Goal: Navigation & Orientation: Find specific page/section

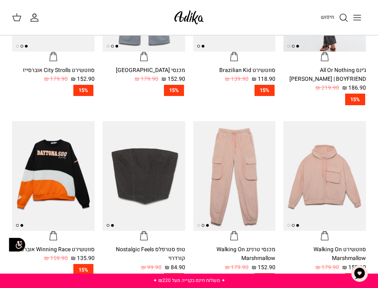
scroll to position [280, 0]
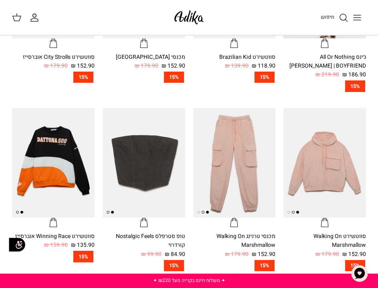
click at [356, 18] on icon "Toggle menu" at bounding box center [357, 18] width 10 height 10
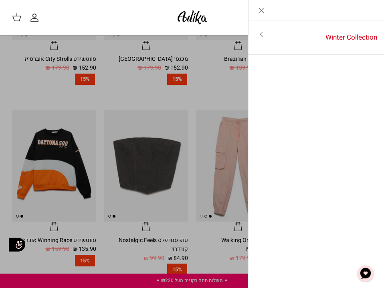
click at [261, 32] on icon "Toggle menu" at bounding box center [261, 35] width 10 height 10
click at [259, 10] on icon "Close" at bounding box center [261, 11] width 10 height 10
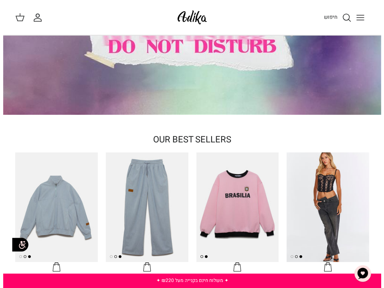
scroll to position [0, 0]
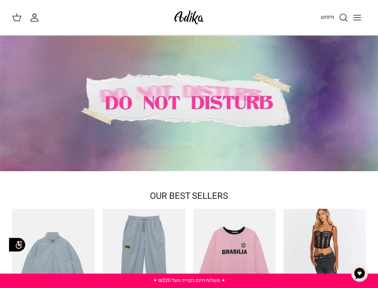
click at [358, 15] on line "Toggle menu" at bounding box center [356, 15] width 7 height 0
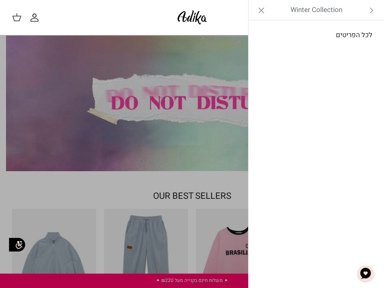
click at [357, 30] on link "לכל הפריטים" at bounding box center [316, 35] width 128 height 20
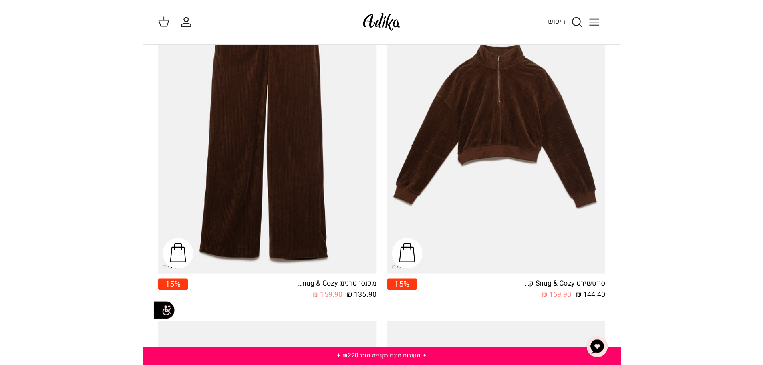
scroll to position [1378, 0]
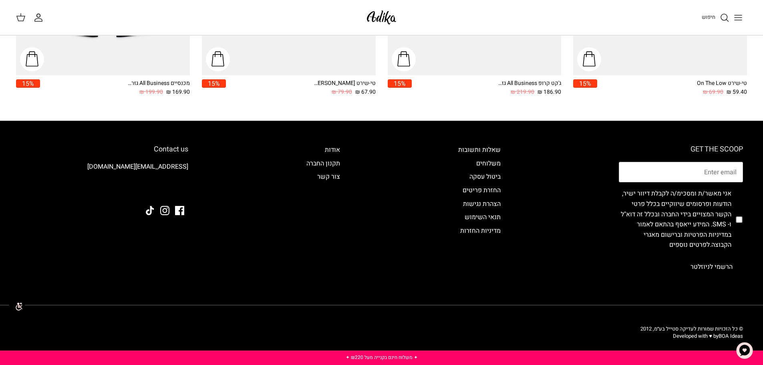
click at [377, 16] on icon "Toggle menu" at bounding box center [739, 18] width 10 height 10
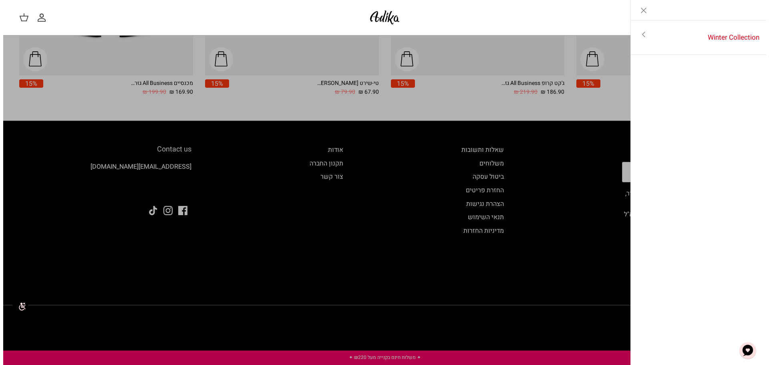
scroll to position [1386, 0]
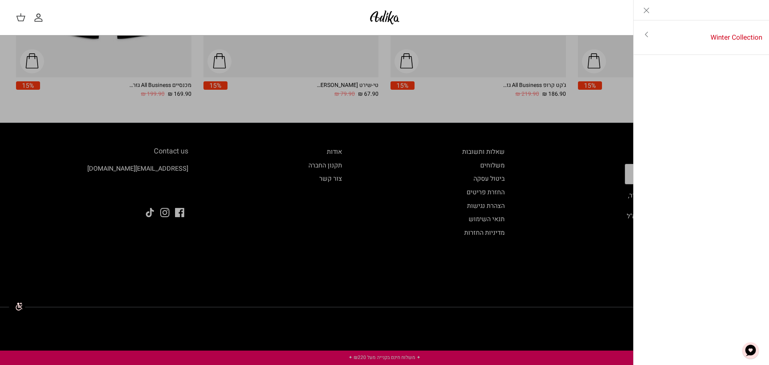
click at [377, 35] on icon "Toggle menu" at bounding box center [647, 35] width 10 height 10
click at [377, 73] on link "Toggle menu" at bounding box center [384, 182] width 769 height 365
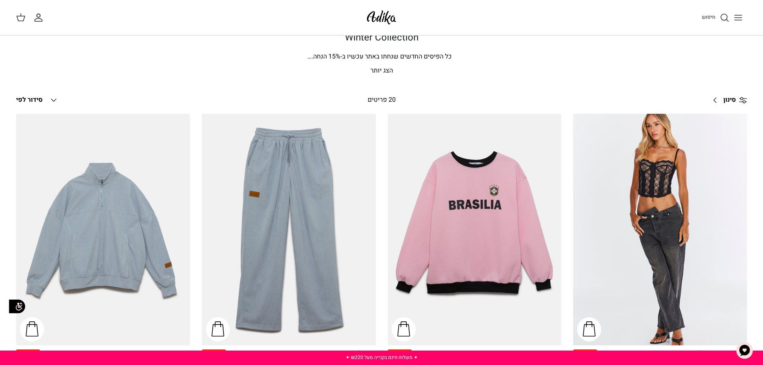
scroll to position [0, 0]
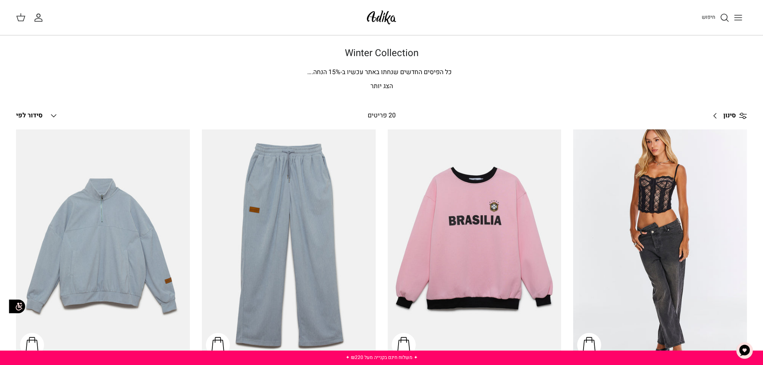
click at [376, 85] on p "הצג יותר" at bounding box center [381, 86] width 561 height 10
